Goal: Information Seeking & Learning: Learn about a topic

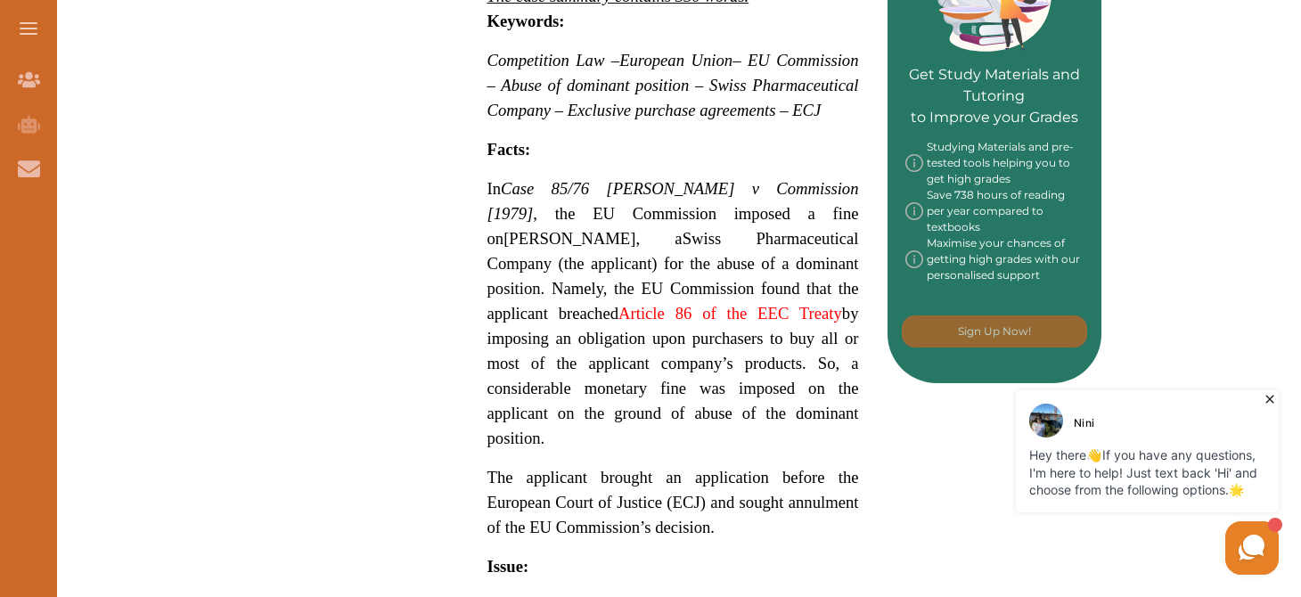
scroll to position [895, 0]
drag, startPoint x: 475, startPoint y: 192, endPoint x: 716, endPoint y: 460, distance: 360.8
click at [716, 460] on div "Case 85/76 Hoffmann-La Roche v Commission [1979] concerned an alleged abuse of …" at bounding box center [673, 478] width 428 height 1897
click at [676, 486] on div "We do not allow selecting and copying of our content. You can get our subscript…" at bounding box center [650, 298] width 1301 height 597
drag, startPoint x: 481, startPoint y: 202, endPoint x: 769, endPoint y: 464, distance: 389.1
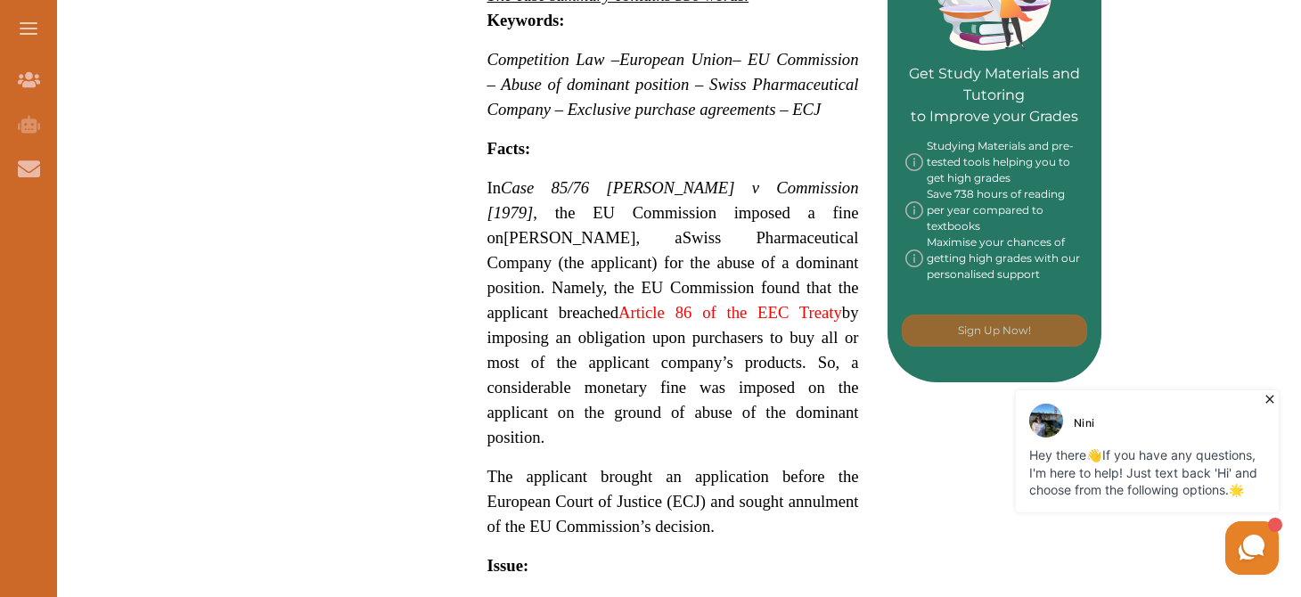
click at [769, 464] on div "Case 85/76 Hoffmann-La Roche v Commission [1979] concerned an alleged abuse of …" at bounding box center [673, 478] width 428 height 1897
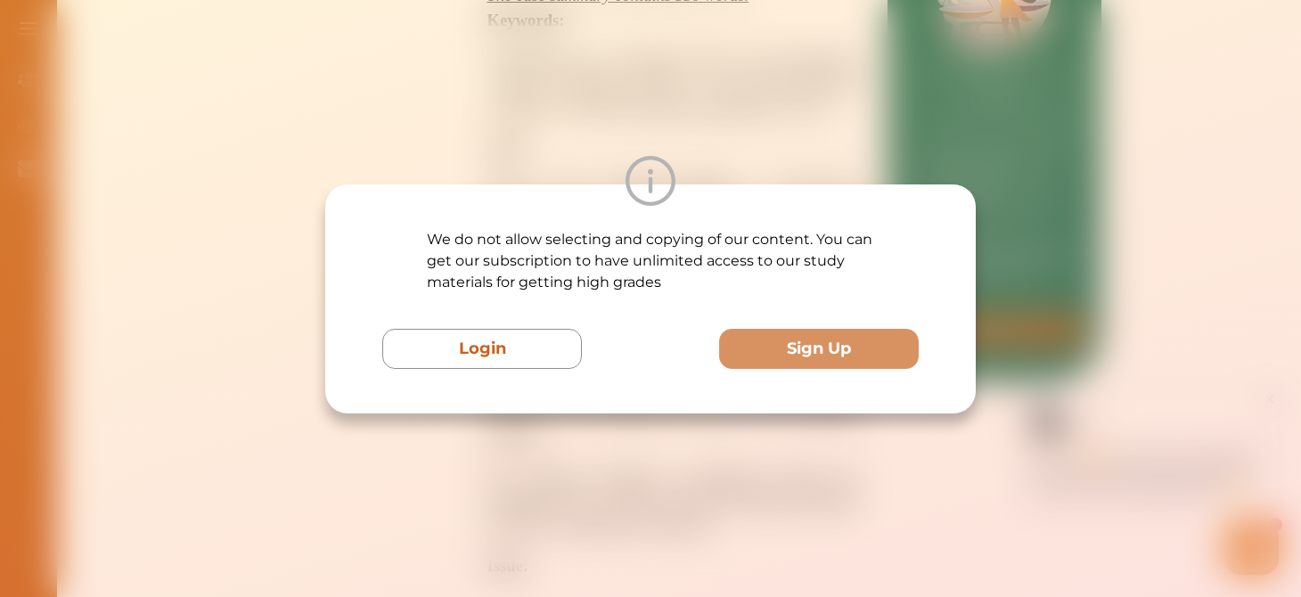
click at [510, 321] on div "We do not allow selecting and copying of our content. You can get our subscript…" at bounding box center [650, 299] width 536 height 140
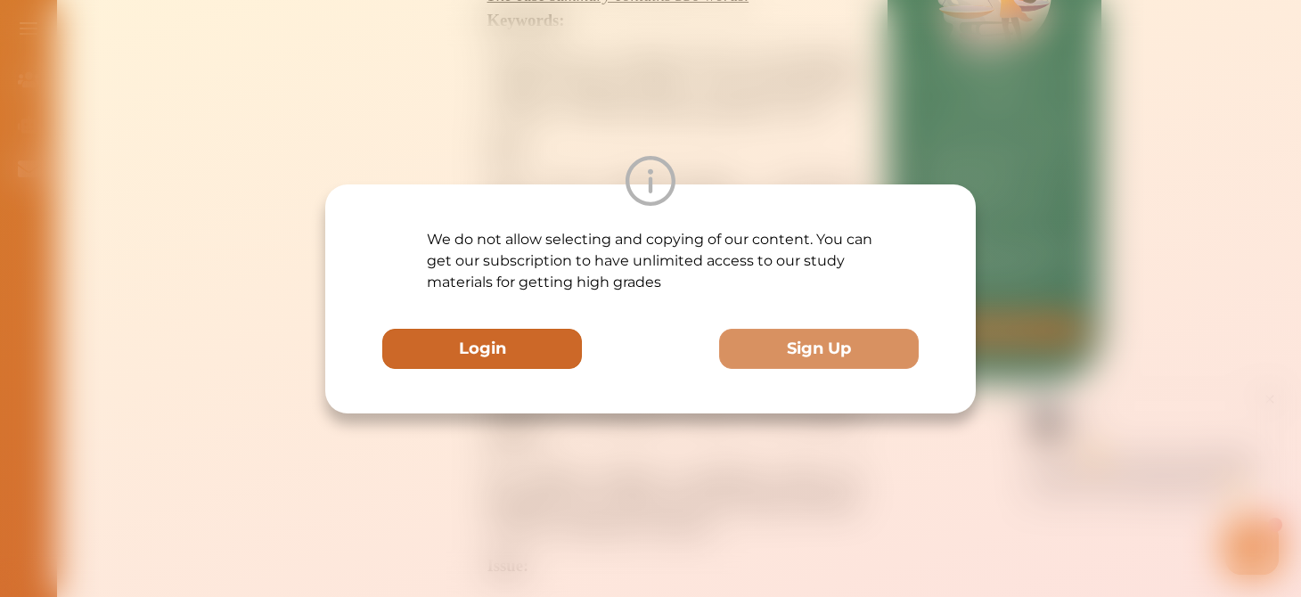
click at [512, 359] on button "Login" at bounding box center [482, 349] width 200 height 40
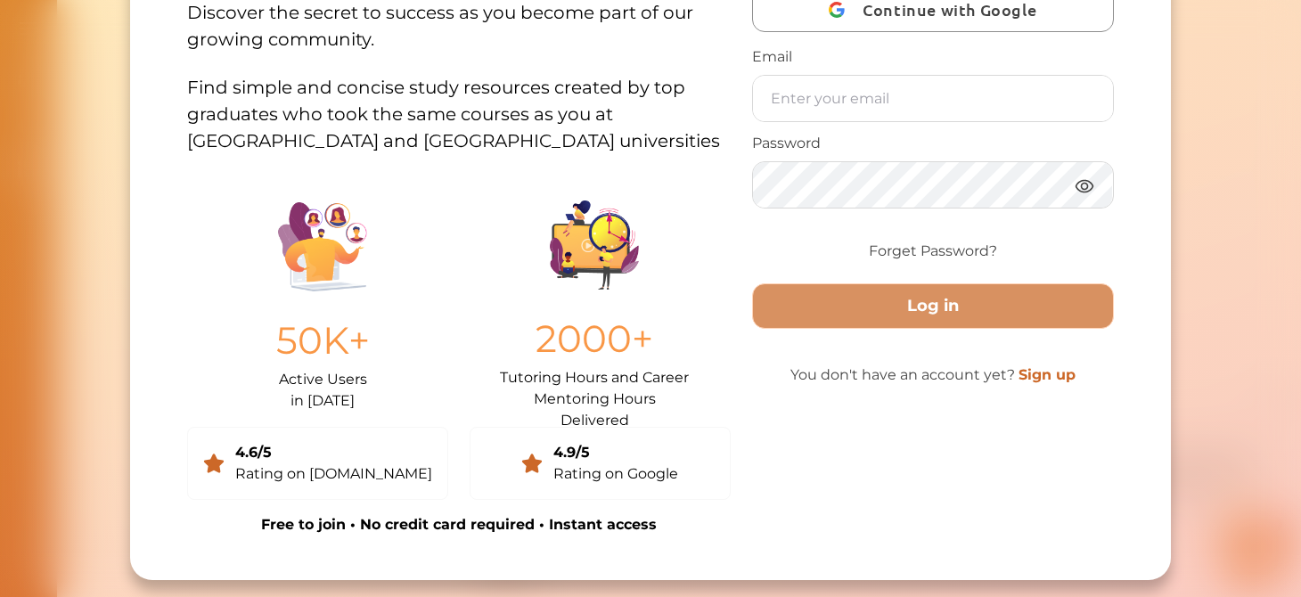
scroll to position [0, 0]
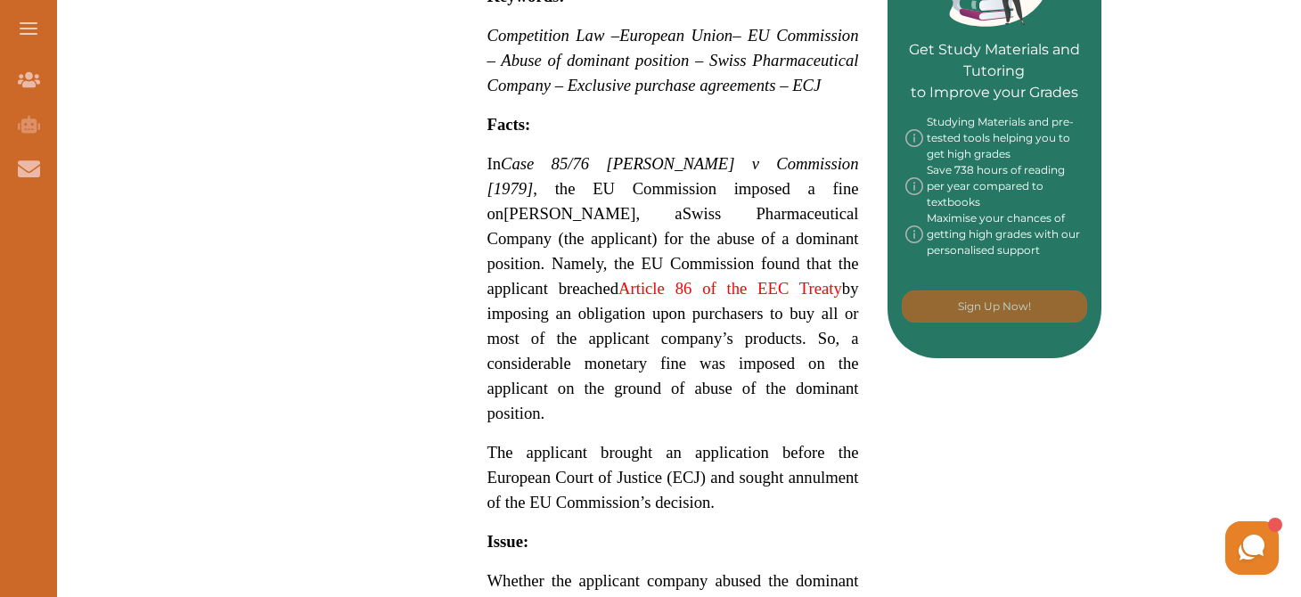
scroll to position [927, 0]
